Goal: Navigation & Orientation: Find specific page/section

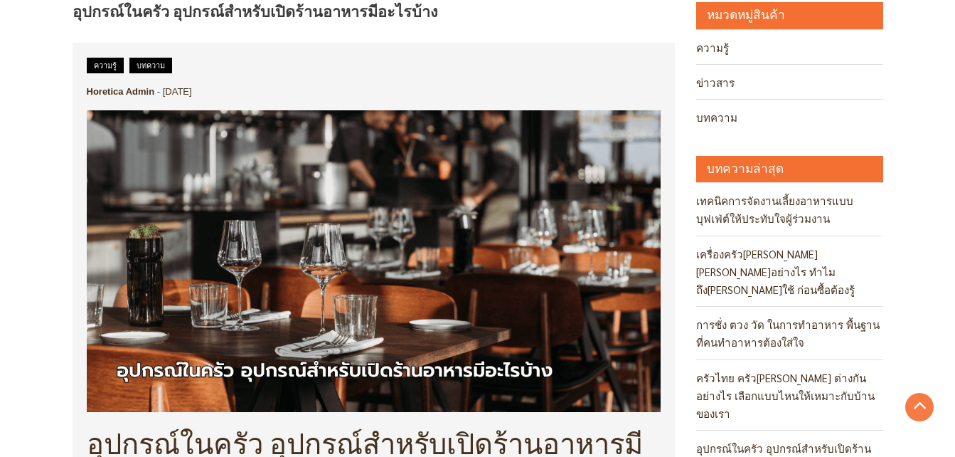
scroll to position [65, 0]
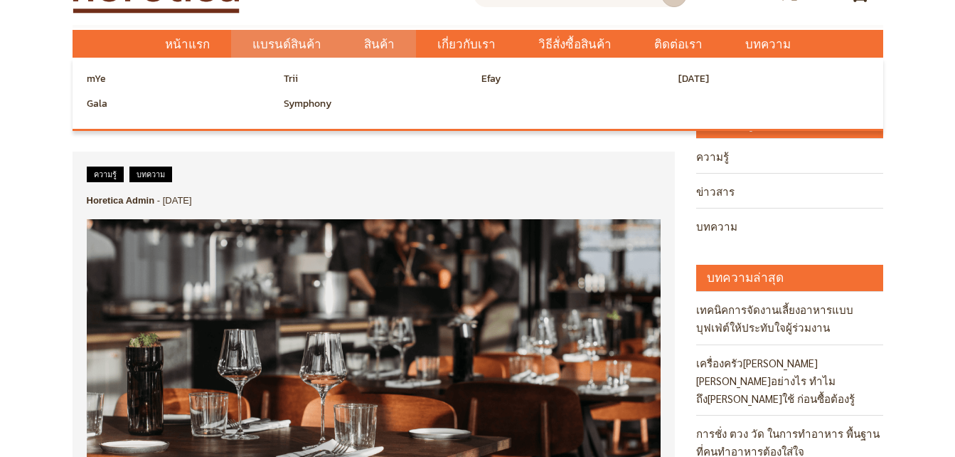
click at [288, 42] on span "แบรนด์สินค้า" at bounding box center [287, 44] width 69 height 29
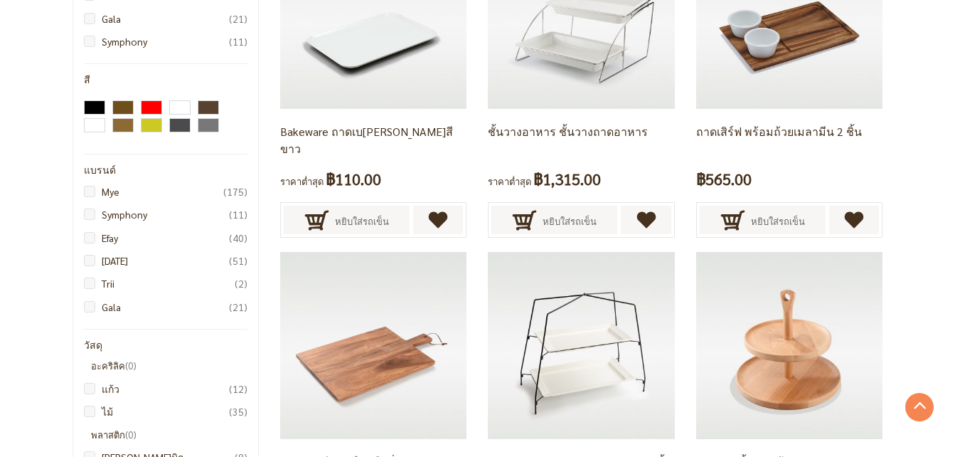
scroll to position [62, 0]
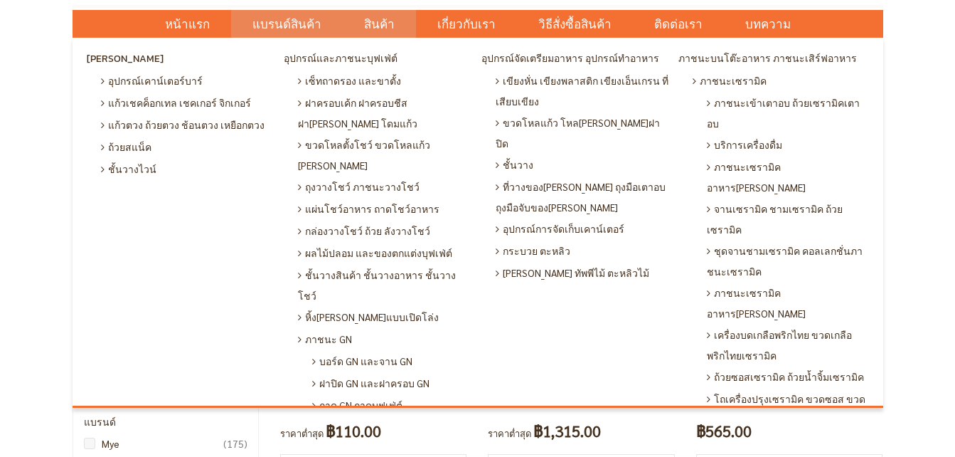
click at [379, 30] on span "สินค้า" at bounding box center [379, 24] width 31 height 29
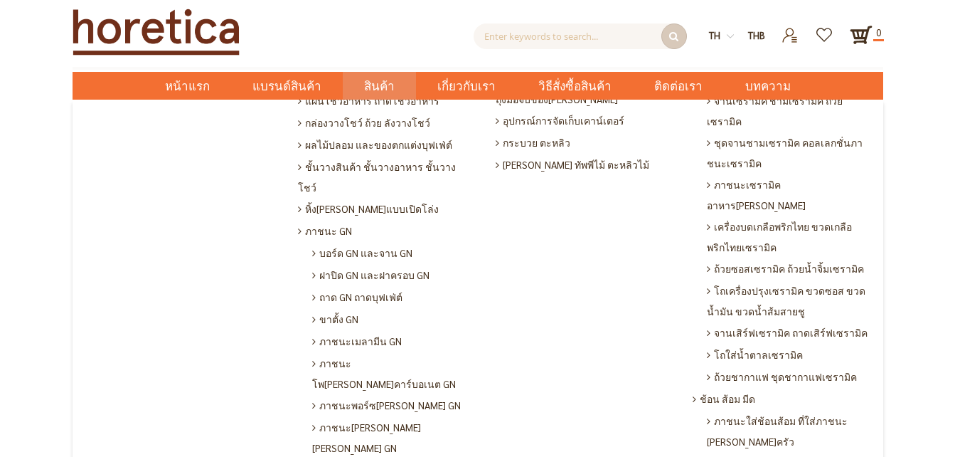
scroll to position [213, 0]
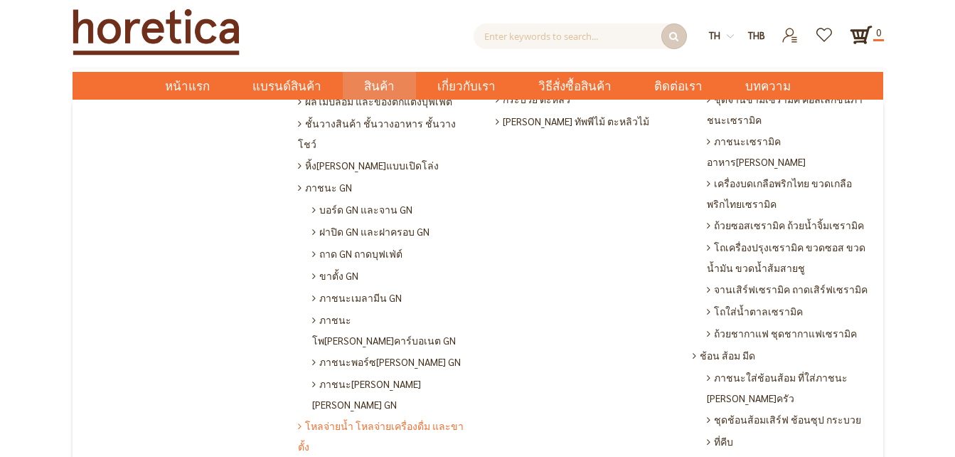
click at [408, 415] on span "โหลจ่ายน้ำ โหลจ่ายเครื่องดื่ม และขาตั้ง" at bounding box center [386, 436] width 176 height 42
